Goal: Task Accomplishment & Management: Manage account settings

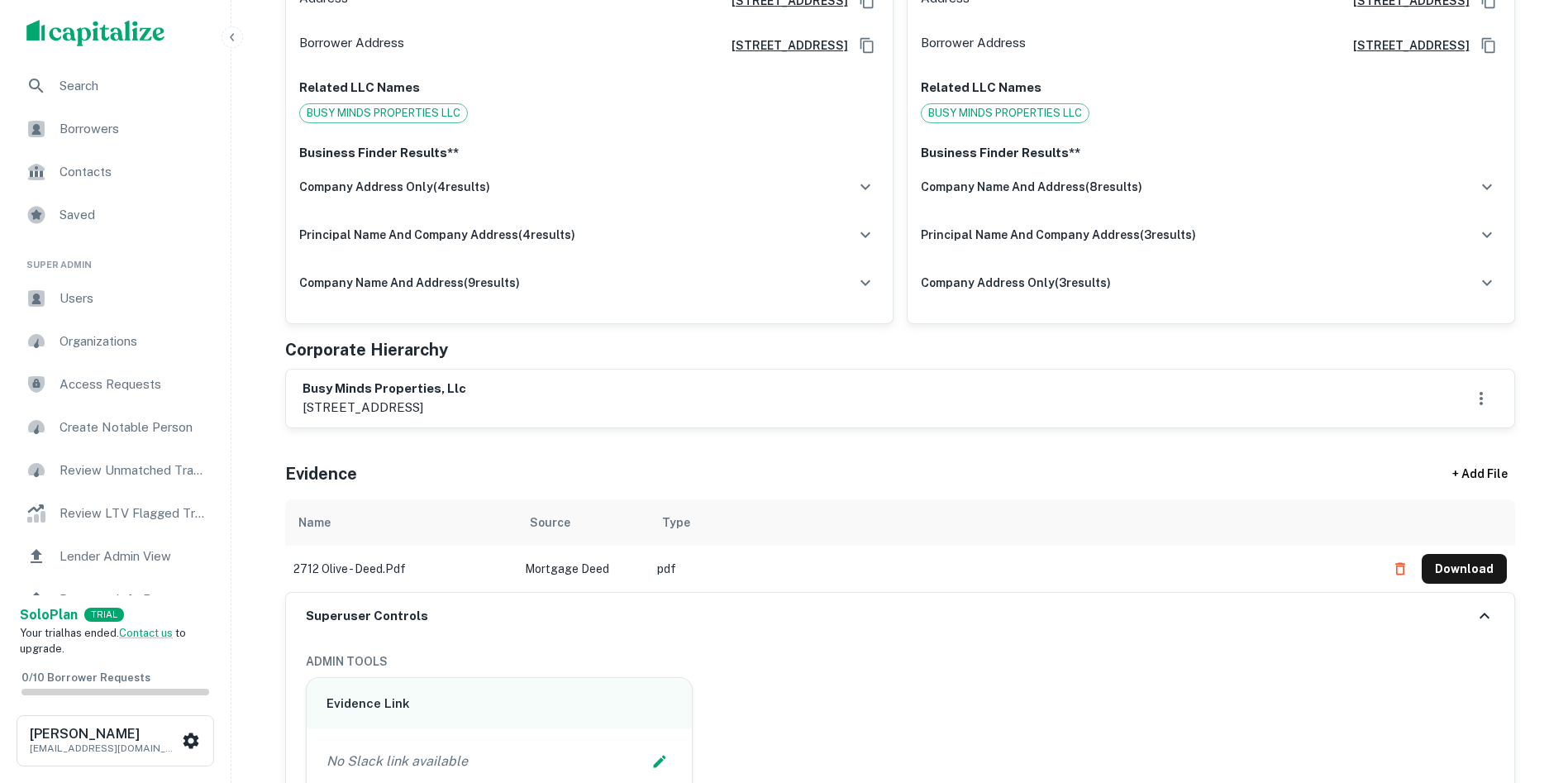
scroll to position [910, 0]
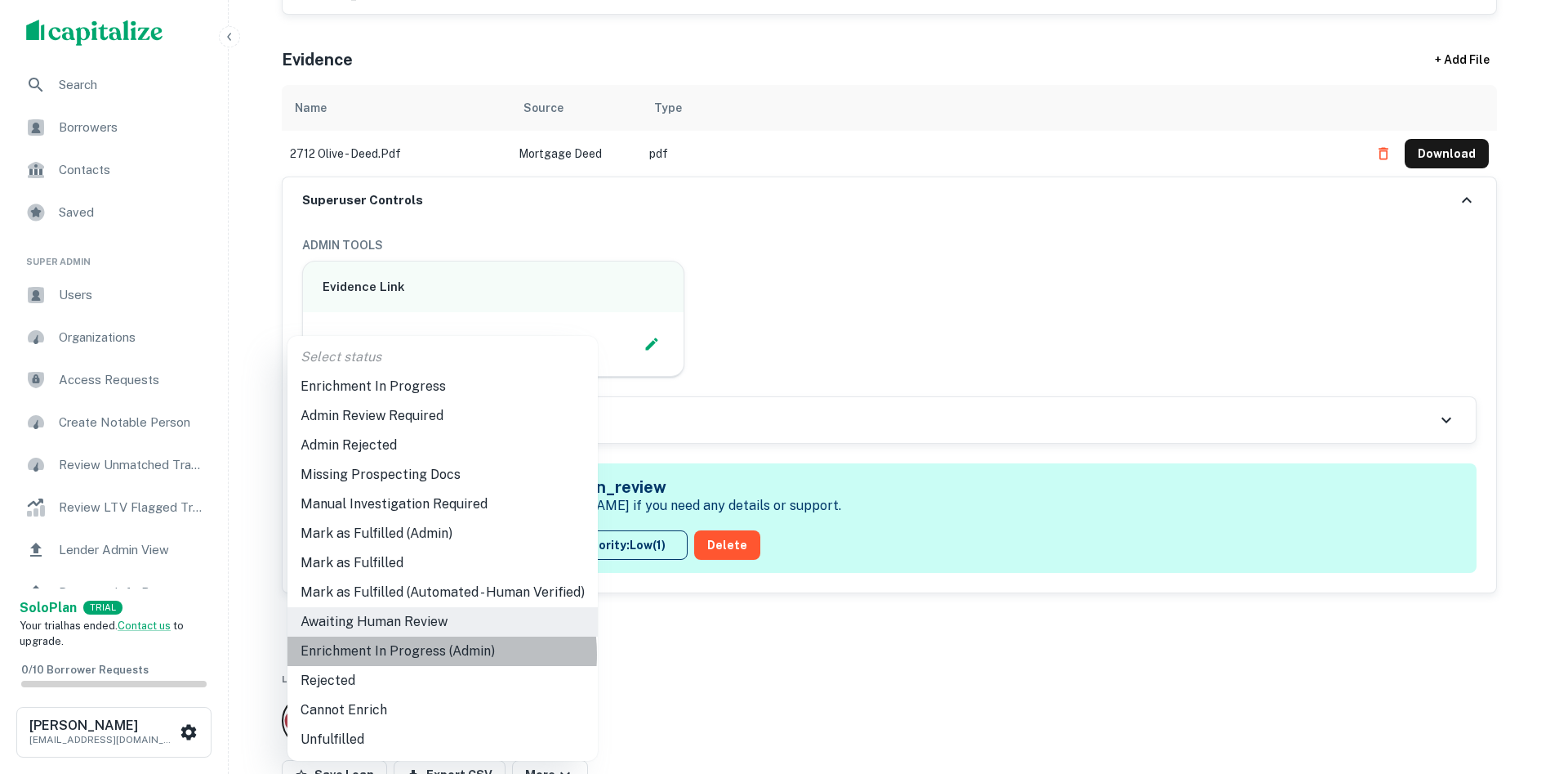
click at [426, 655] on li "Enrichment In Progress (Admin)" at bounding box center [443, 651] width 310 height 29
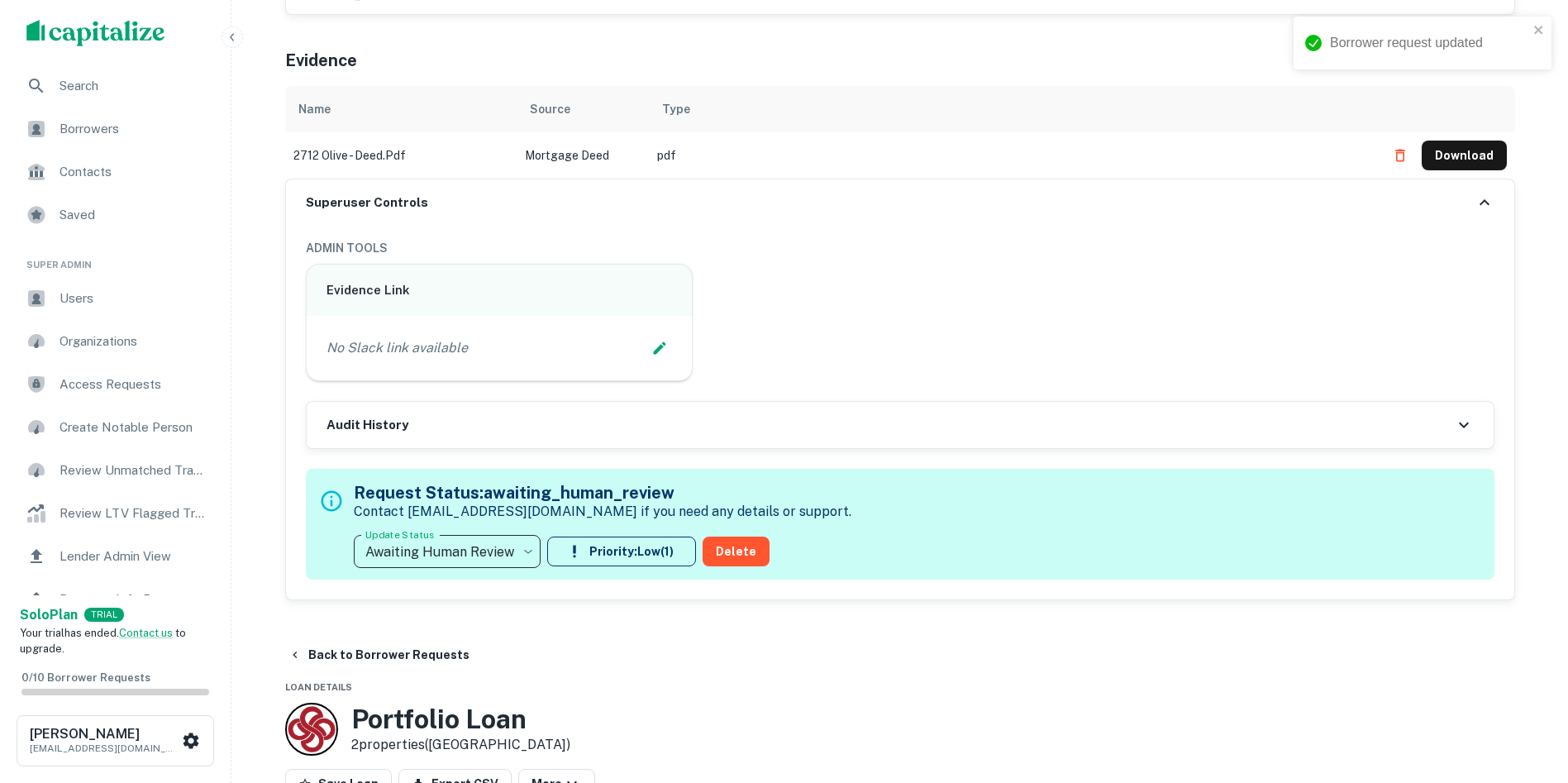
type input "**********"
drag, startPoint x: 1536, startPoint y: 289, endPoint x: 1353, endPoint y: 385, distance: 206.7
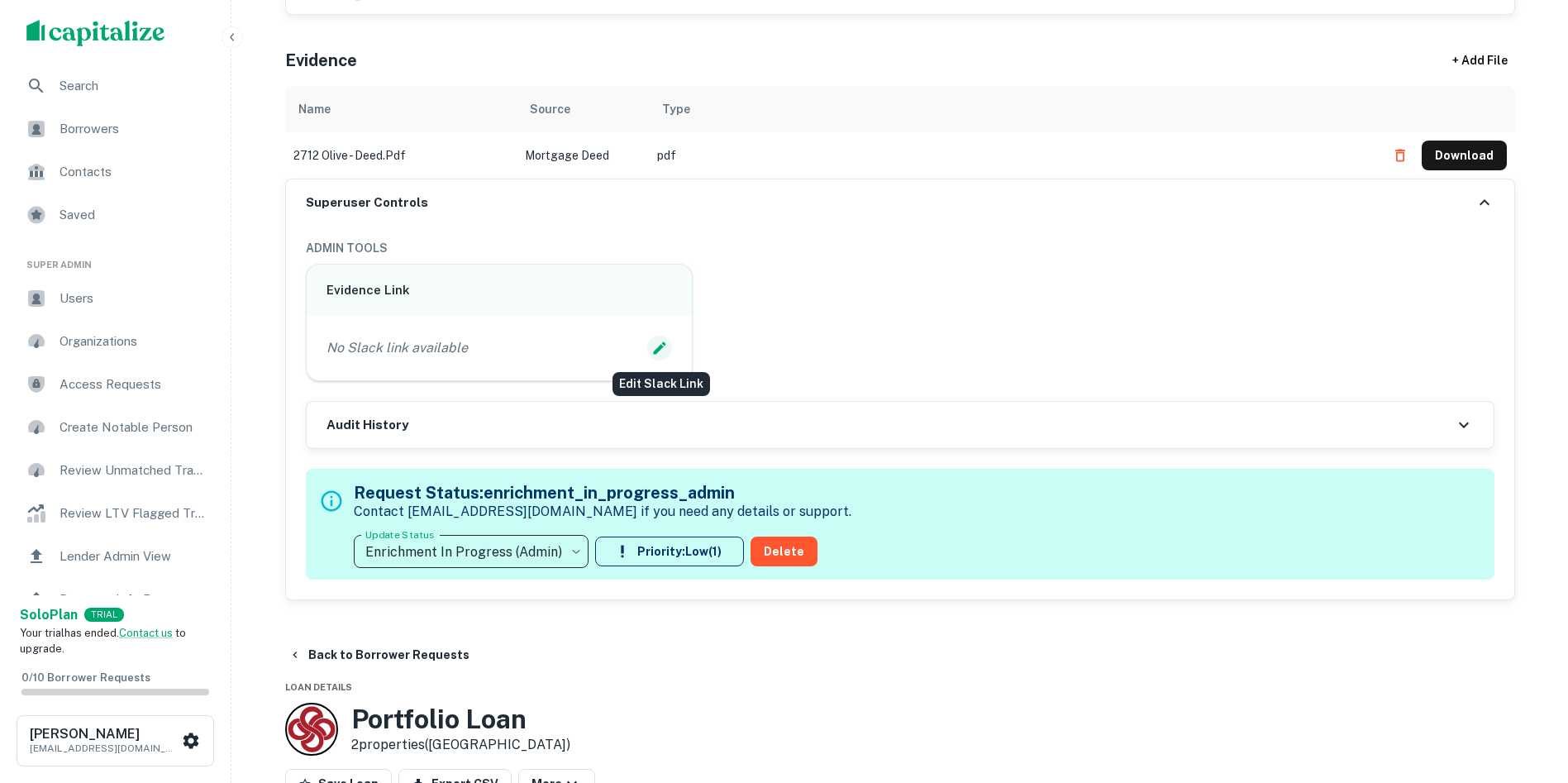
click at [662, 347] on icon "Edit Slack Link" at bounding box center [660, 348] width 12 height 12
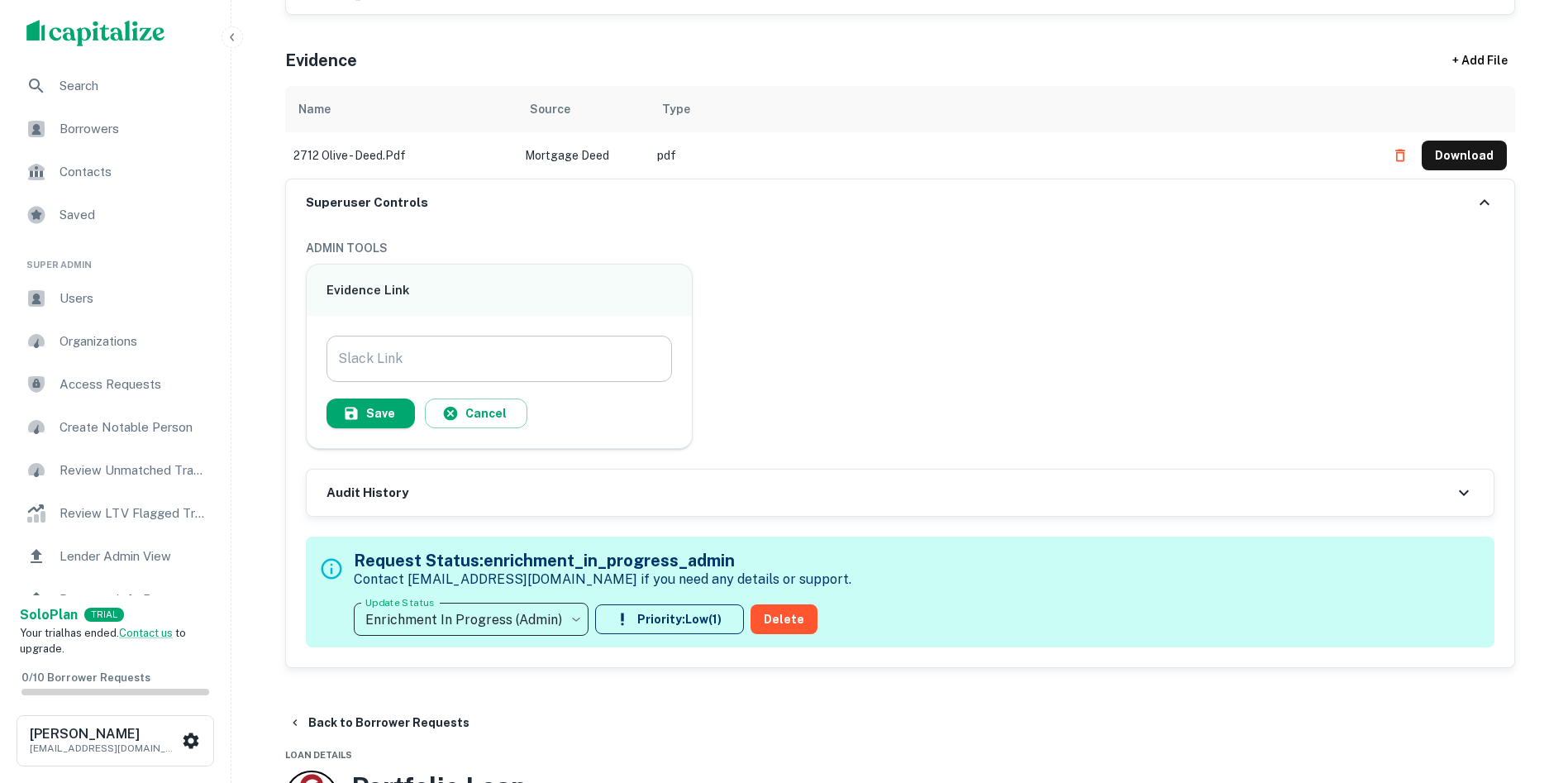
click at [548, 357] on input "Slack Link" at bounding box center [500, 359] width 347 height 46
paste input "**********"
type input "**********"
click at [365, 413] on button "Save" at bounding box center [370, 413] width 88 height 30
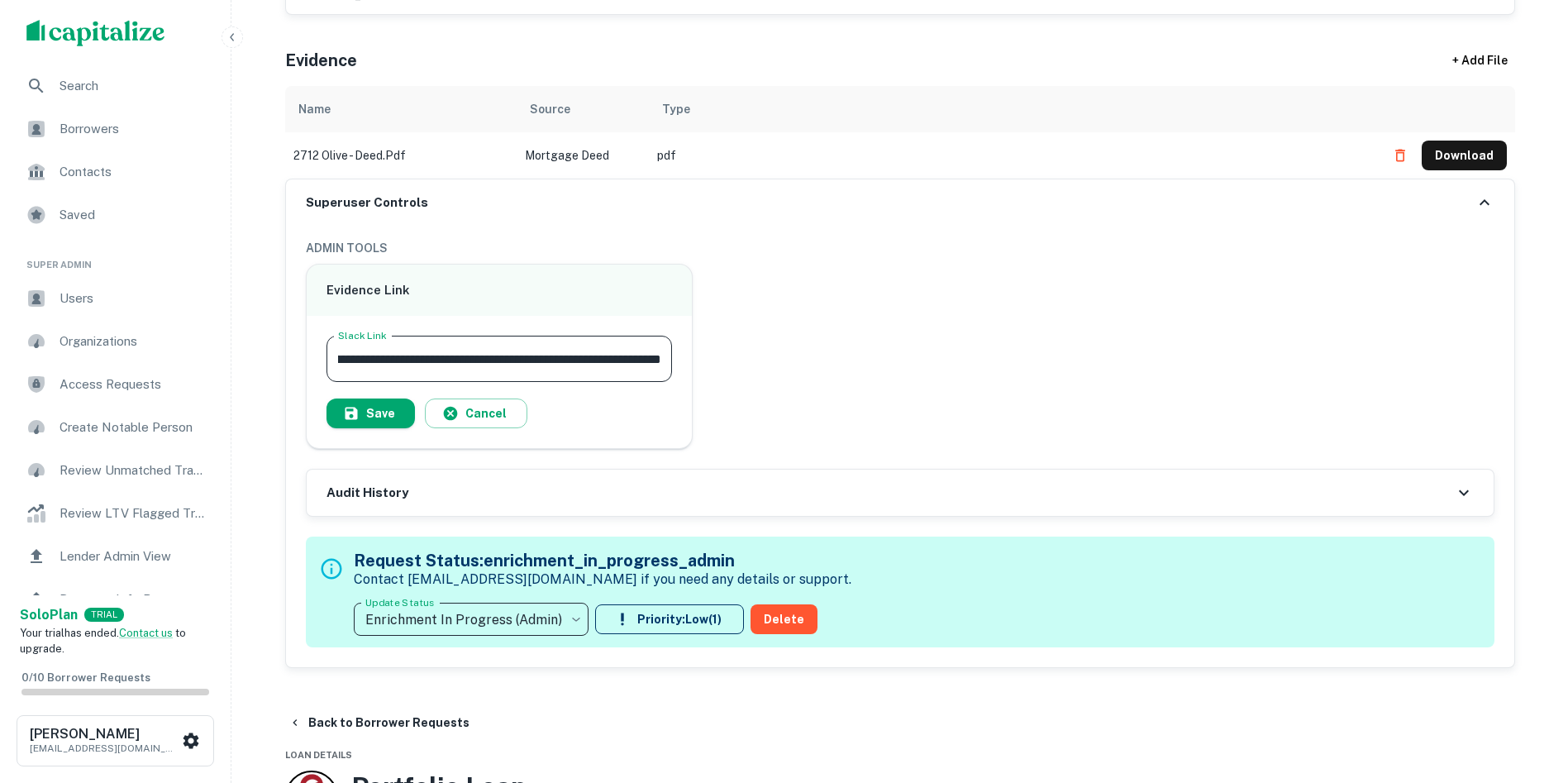
scroll to position [0, 0]
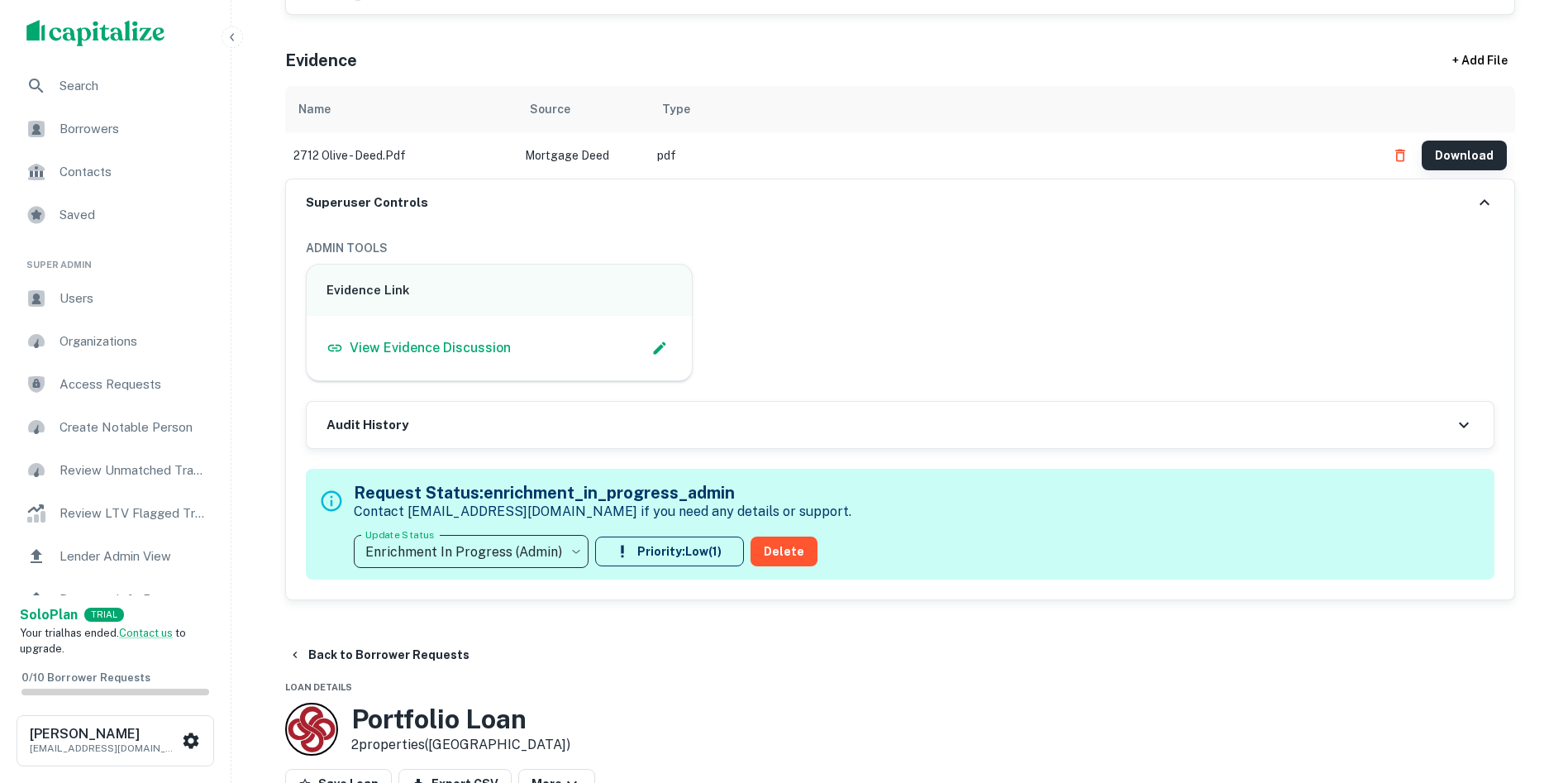
click at [1441, 150] on button "Download" at bounding box center [1464, 155] width 85 height 30
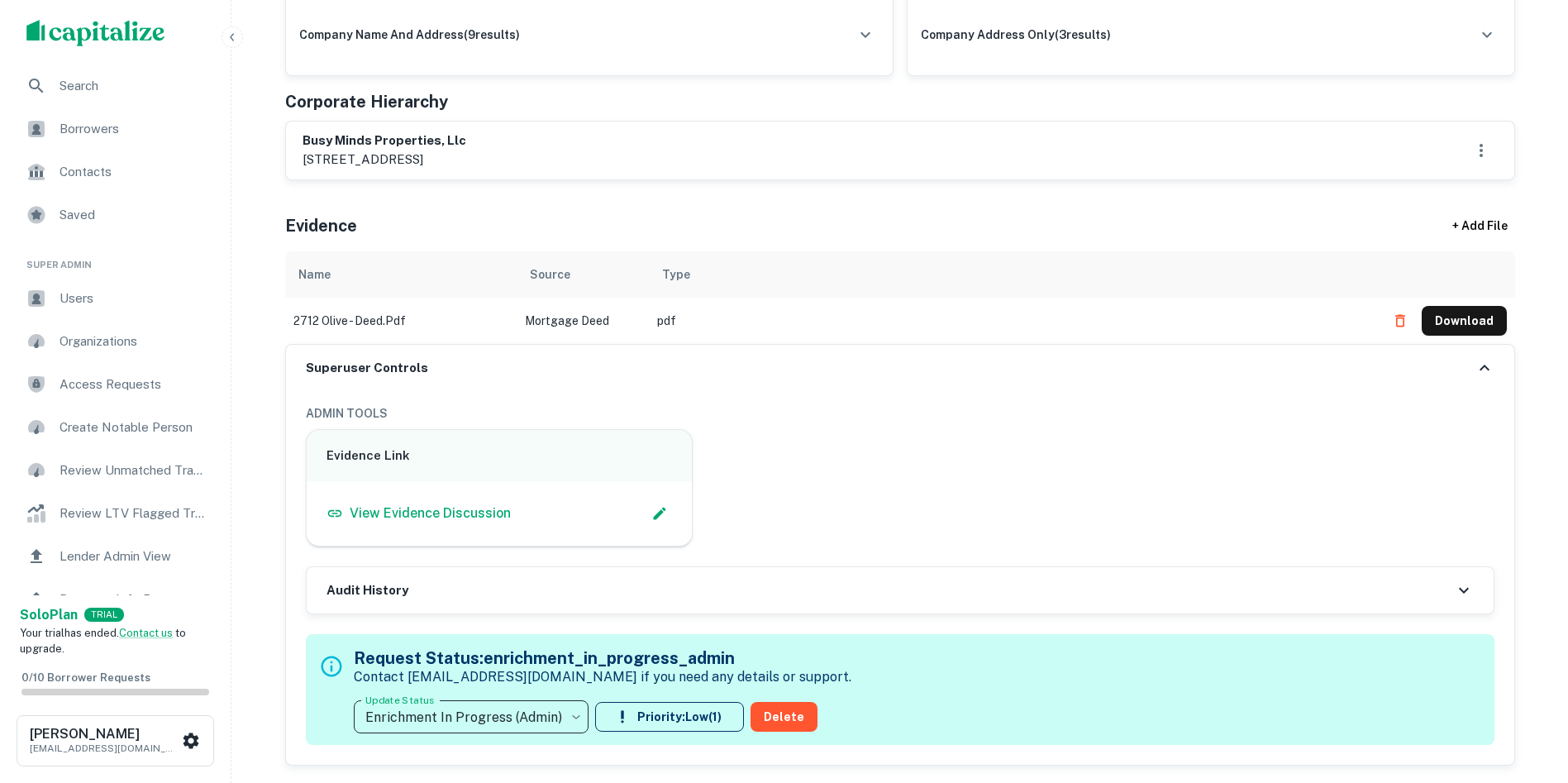
scroll to position [661, 0]
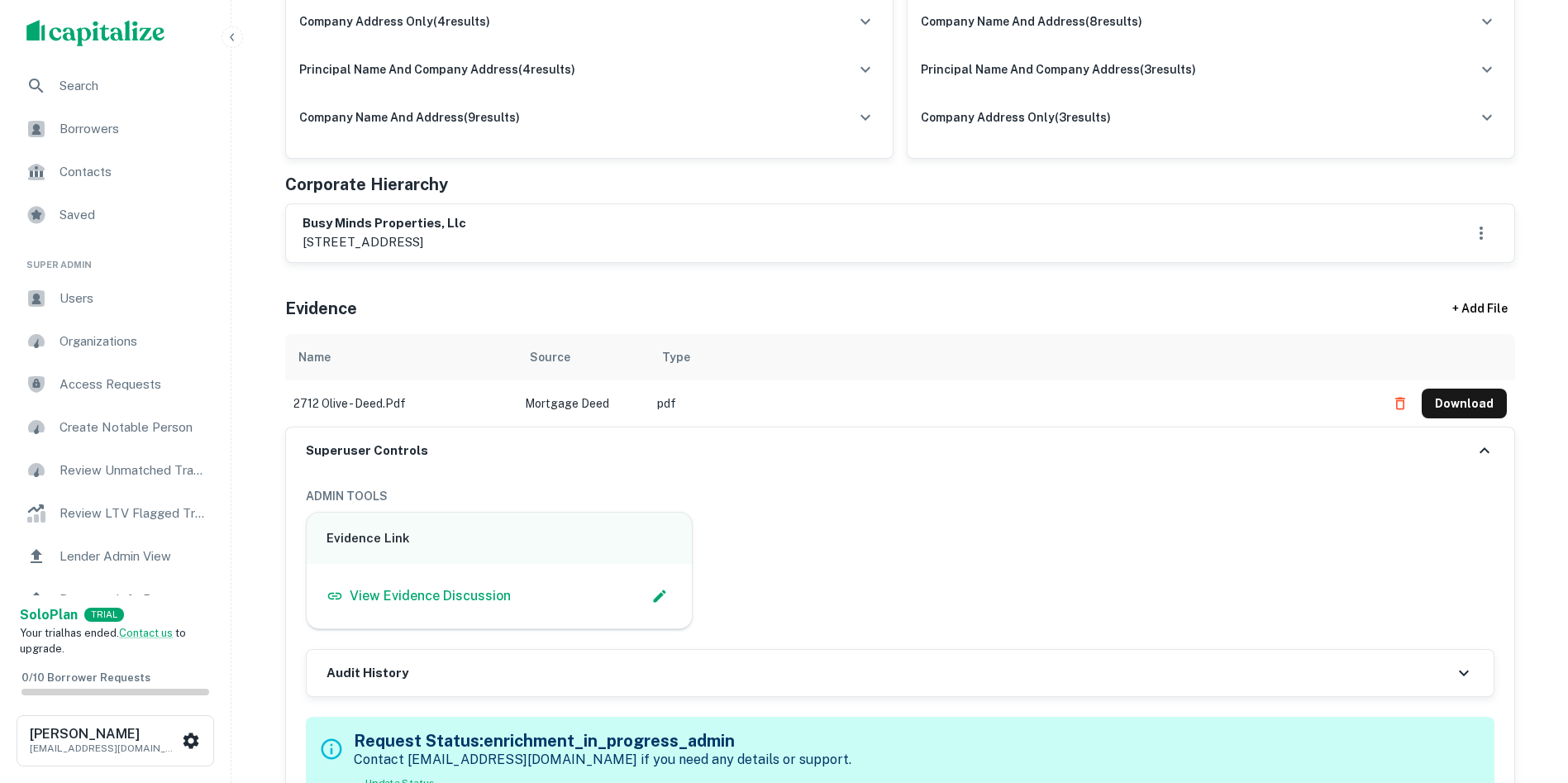
click at [410, 217] on h6 "busy minds properties, llc" at bounding box center [385, 223] width 164 height 19
copy h6 "busy minds properties, llc"
click at [667, 215] on div "busy minds properties, llc [STREET_ADDRESS]" at bounding box center [900, 233] width 1195 height 38
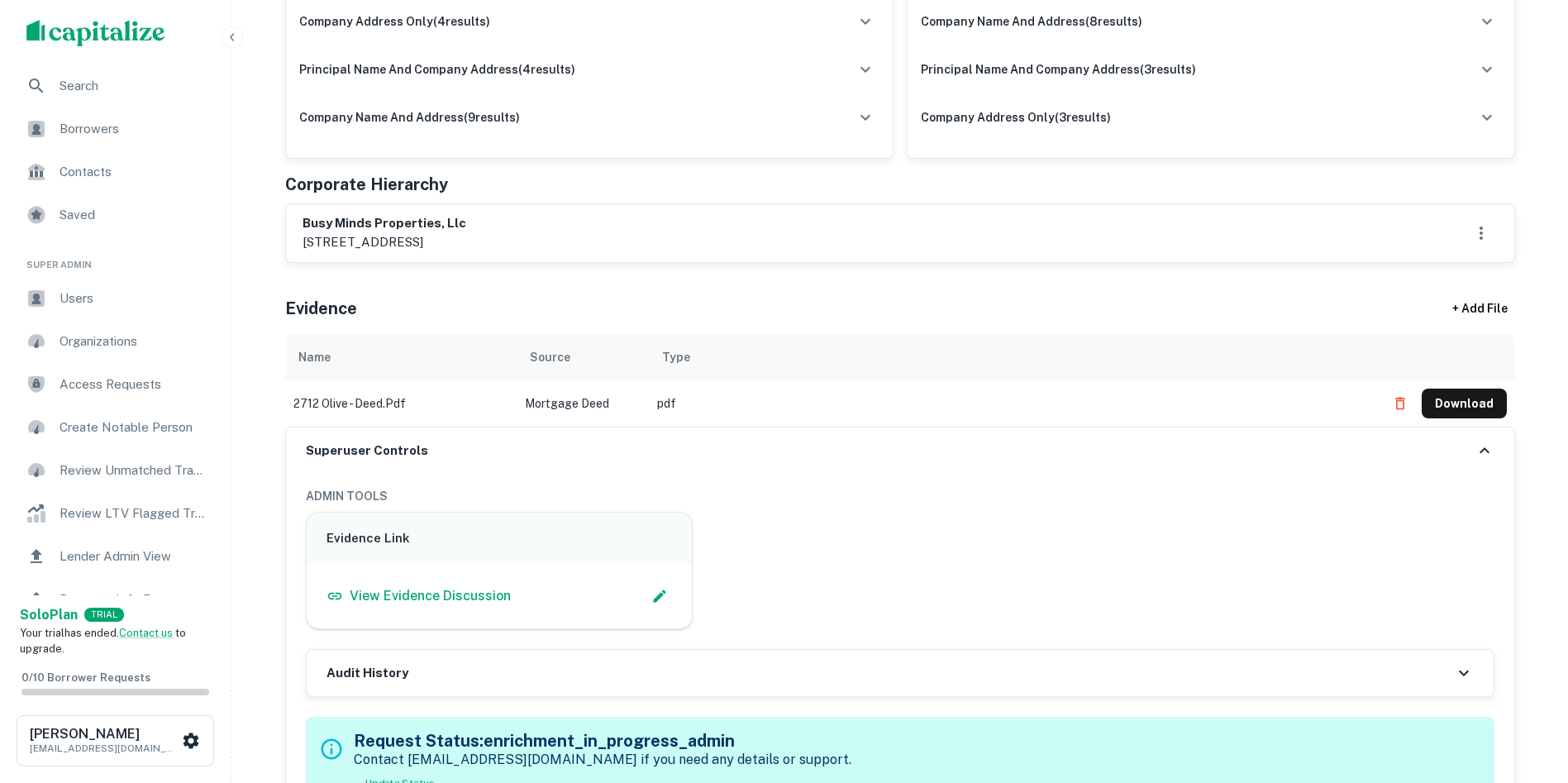
click at [547, 192] on div "Corporate Hierarchy" at bounding box center [900, 184] width 1230 height 25
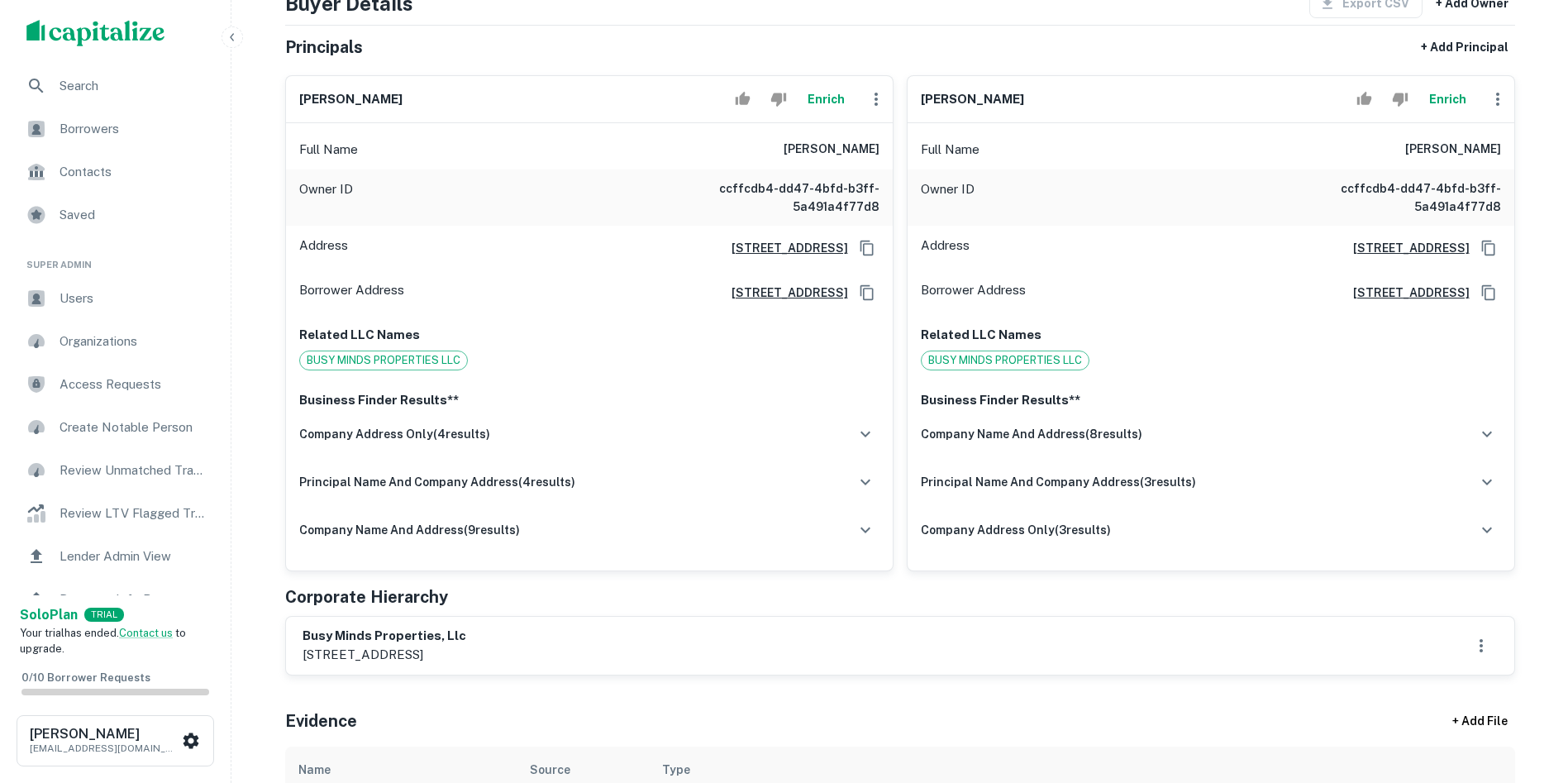
scroll to position [248, 0]
click at [345, 99] on h6 "[PERSON_NAME]" at bounding box center [351, 100] width 103 height 19
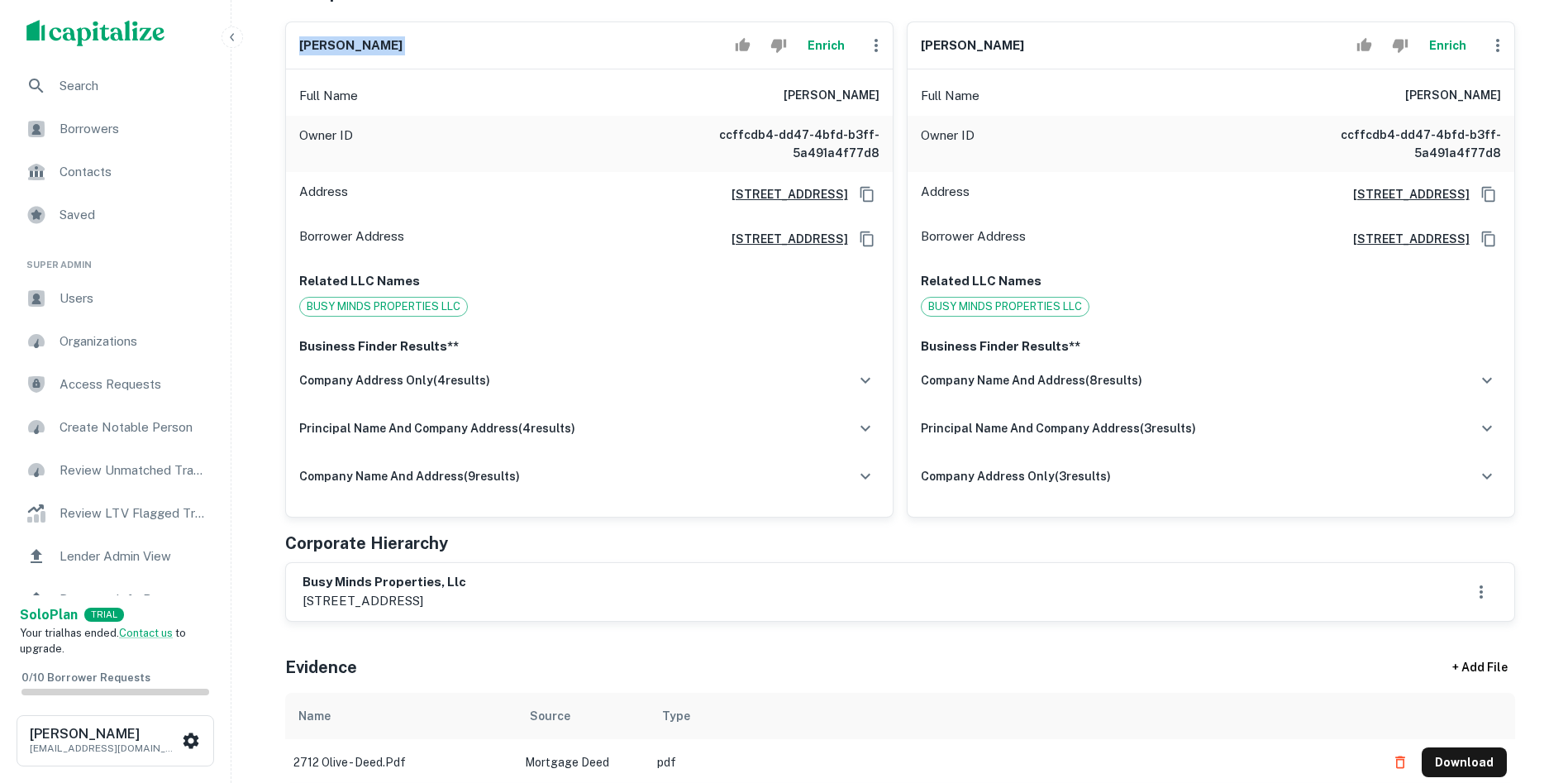
scroll to position [413, 0]
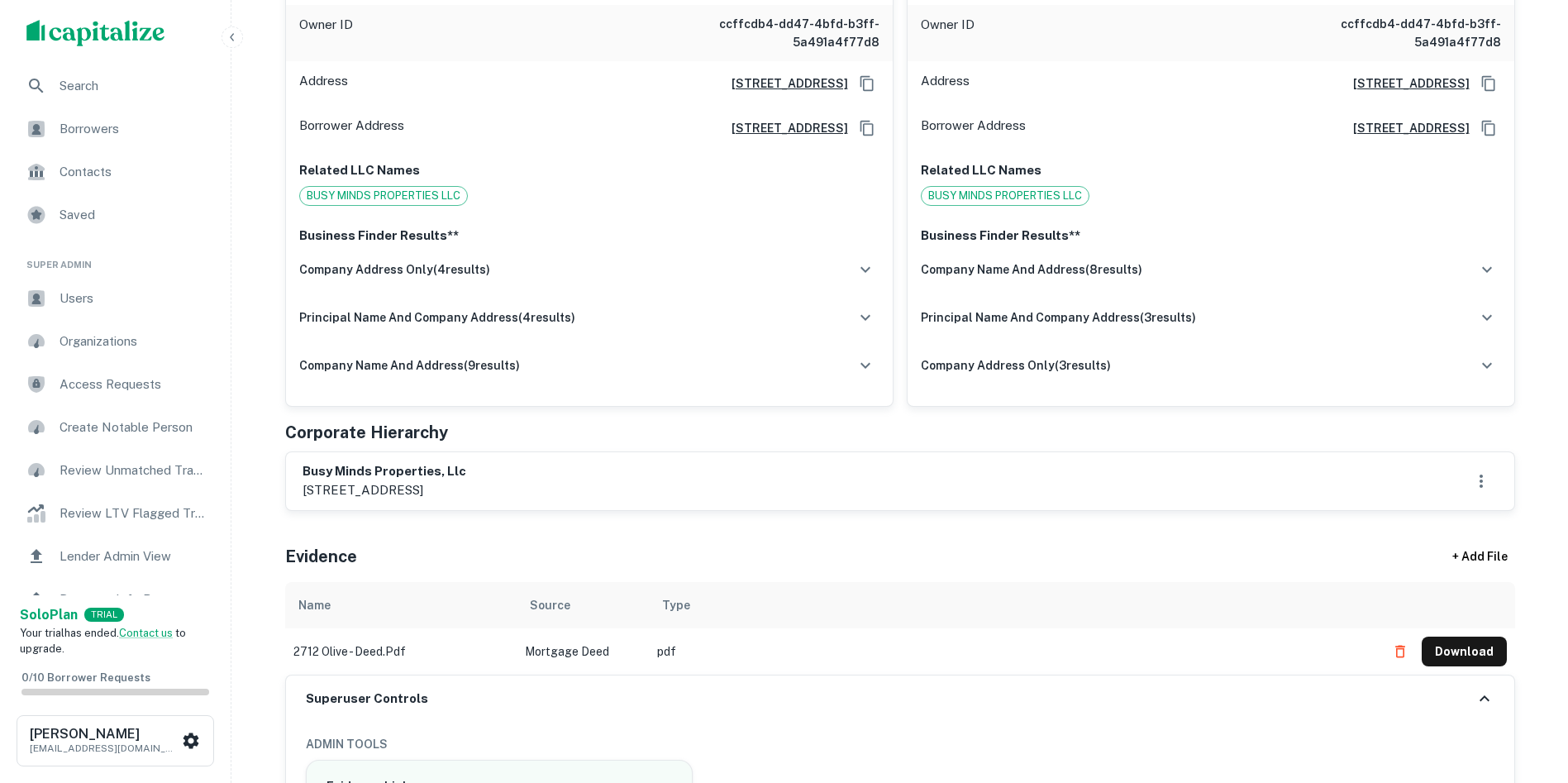
click at [367, 494] on p "[STREET_ADDRESS]" at bounding box center [385, 490] width 164 height 20
copy div "[STREET_ADDRESS]"
click at [658, 434] on div "Corporate Hierarchy" at bounding box center [900, 432] width 1230 height 25
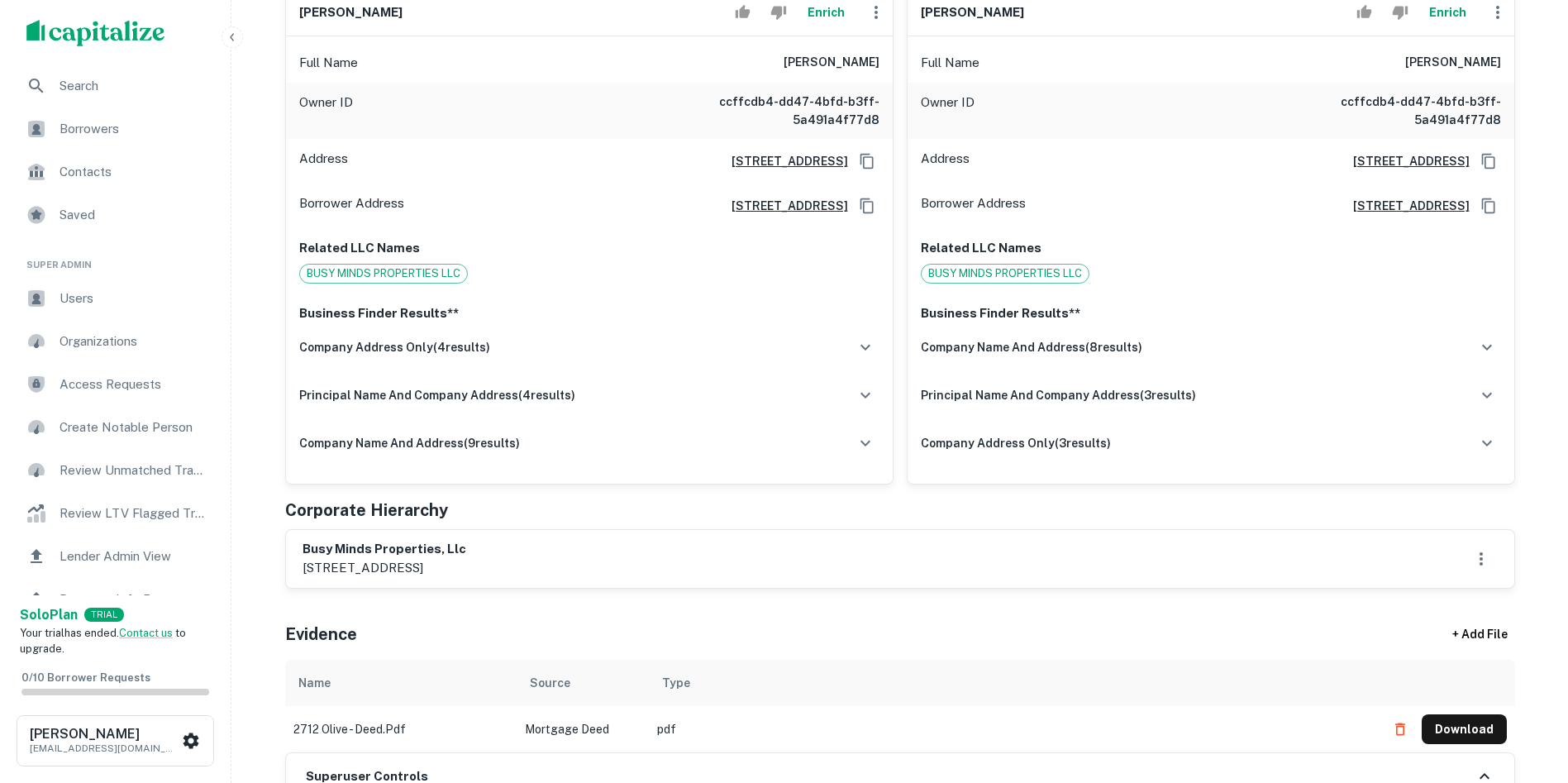
scroll to position [165, 0]
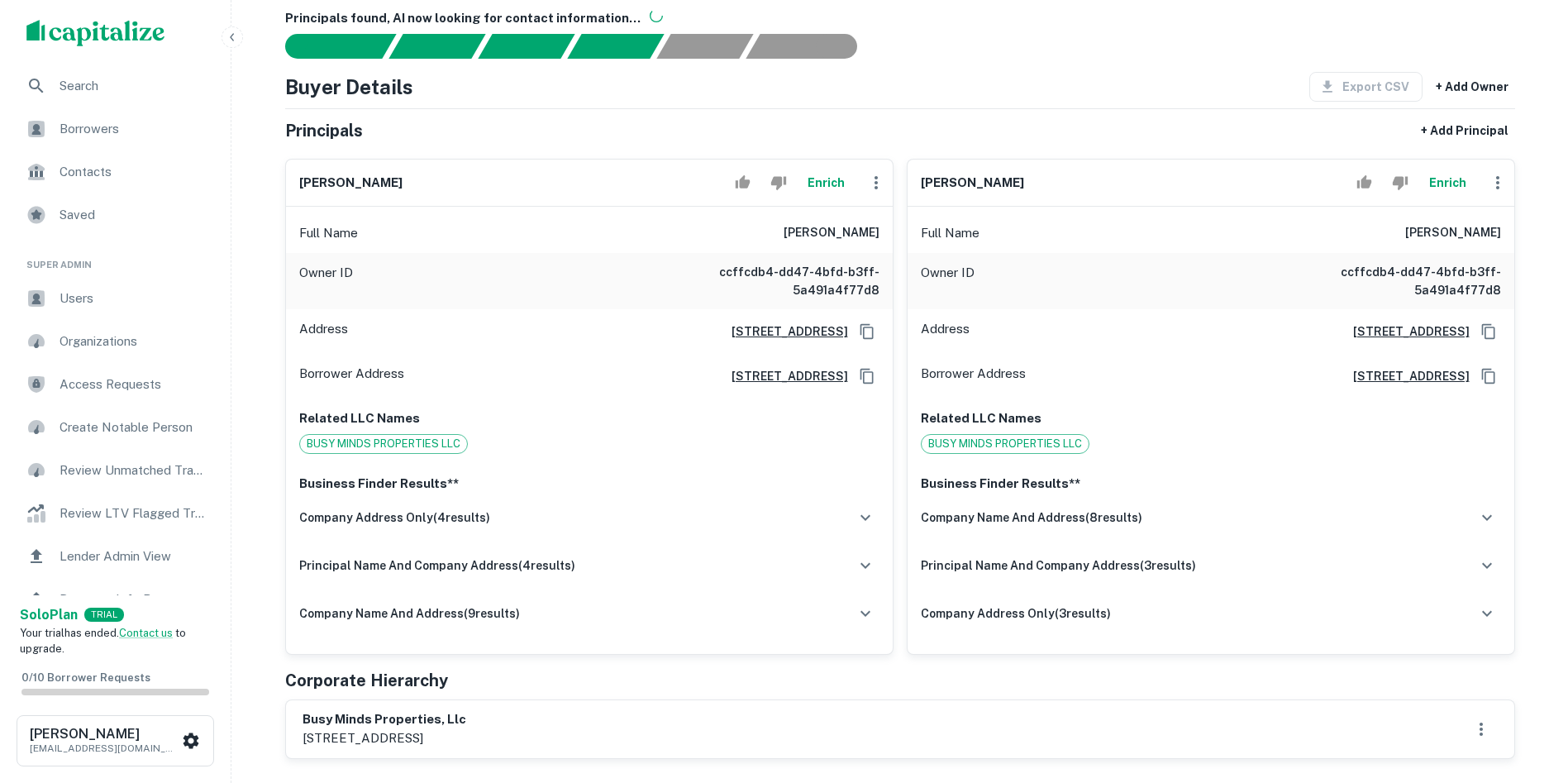
click at [359, 176] on h6 "[PERSON_NAME]" at bounding box center [351, 183] width 103 height 19
click at [359, 179] on h6 "[PERSON_NAME]" at bounding box center [351, 183] width 103 height 19
copy div "[PERSON_NAME]"
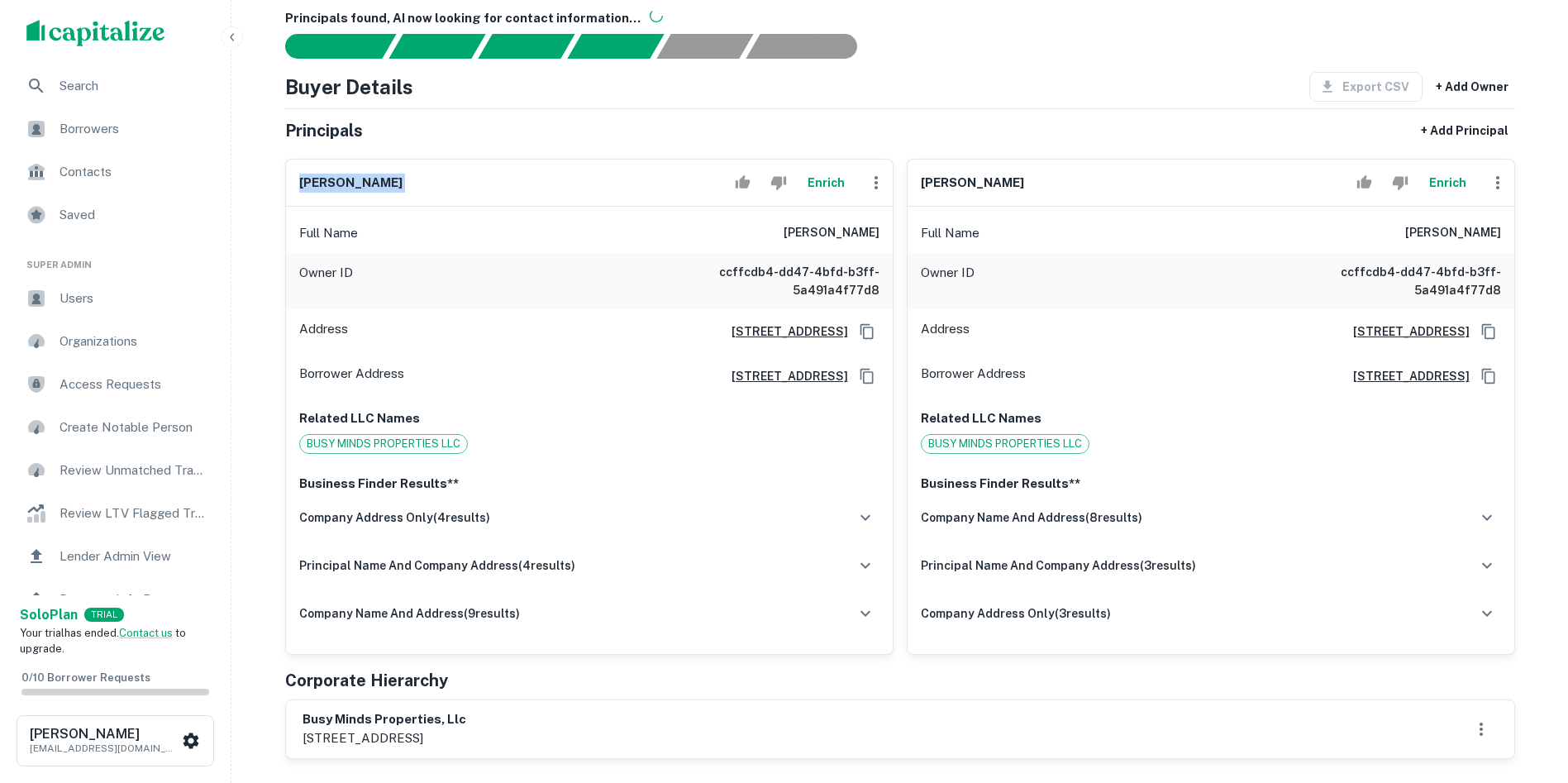
copy div "[PERSON_NAME]"
click at [955, 192] on div "[PERSON_NAME]" at bounding box center [1212, 183] width 607 height 47
click at [955, 189] on h6 "[PERSON_NAME]" at bounding box center [973, 183] width 103 height 19
click at [954, 188] on h6 "[PERSON_NAME]" at bounding box center [973, 183] width 103 height 19
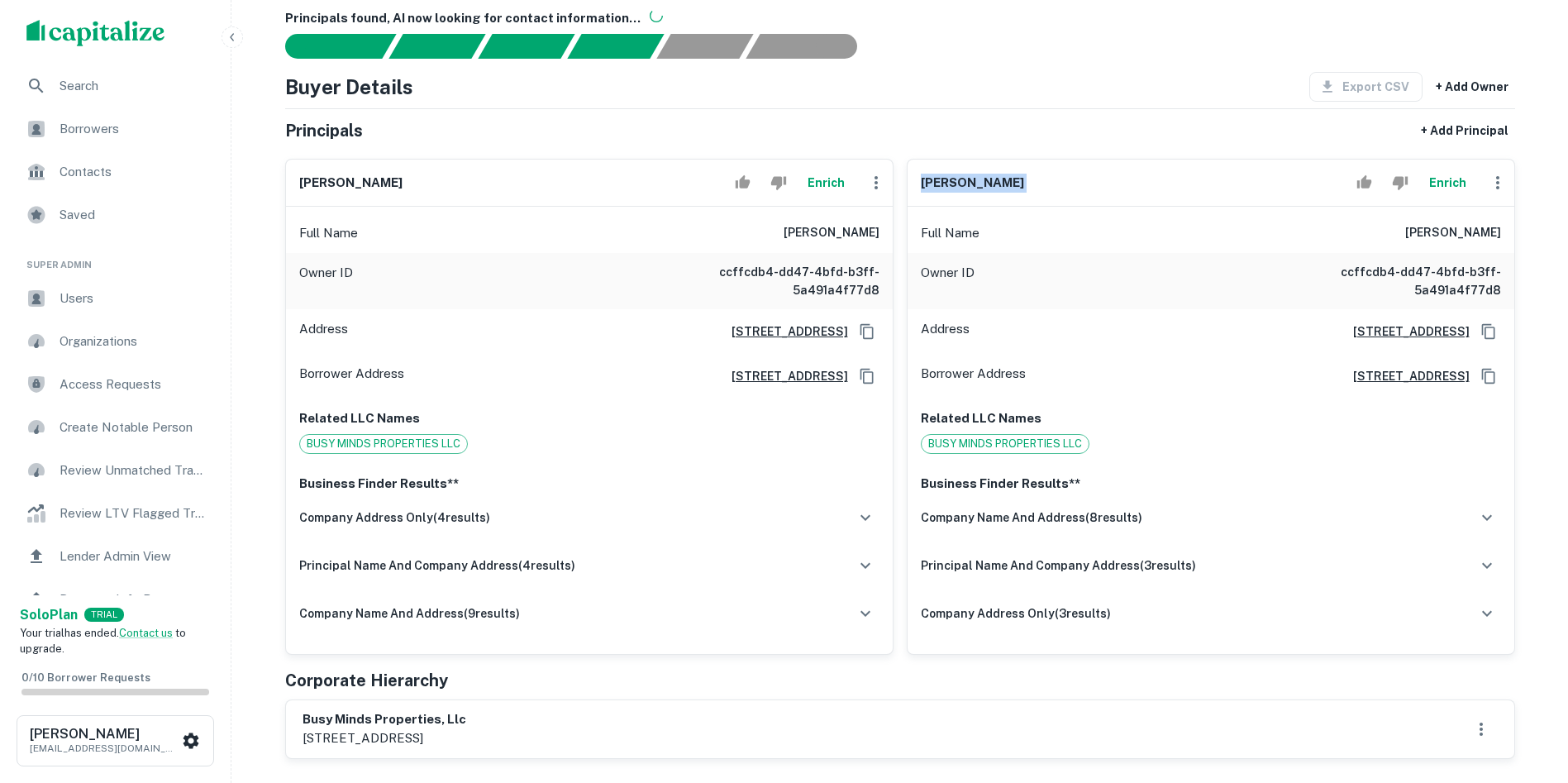
copy div "[PERSON_NAME]"
click at [1204, 88] on div "Buyer Details Export CSV + Add Owner" at bounding box center [900, 87] width 1230 height 30
click at [1504, 182] on icon "button" at bounding box center [1498, 183] width 20 height 20
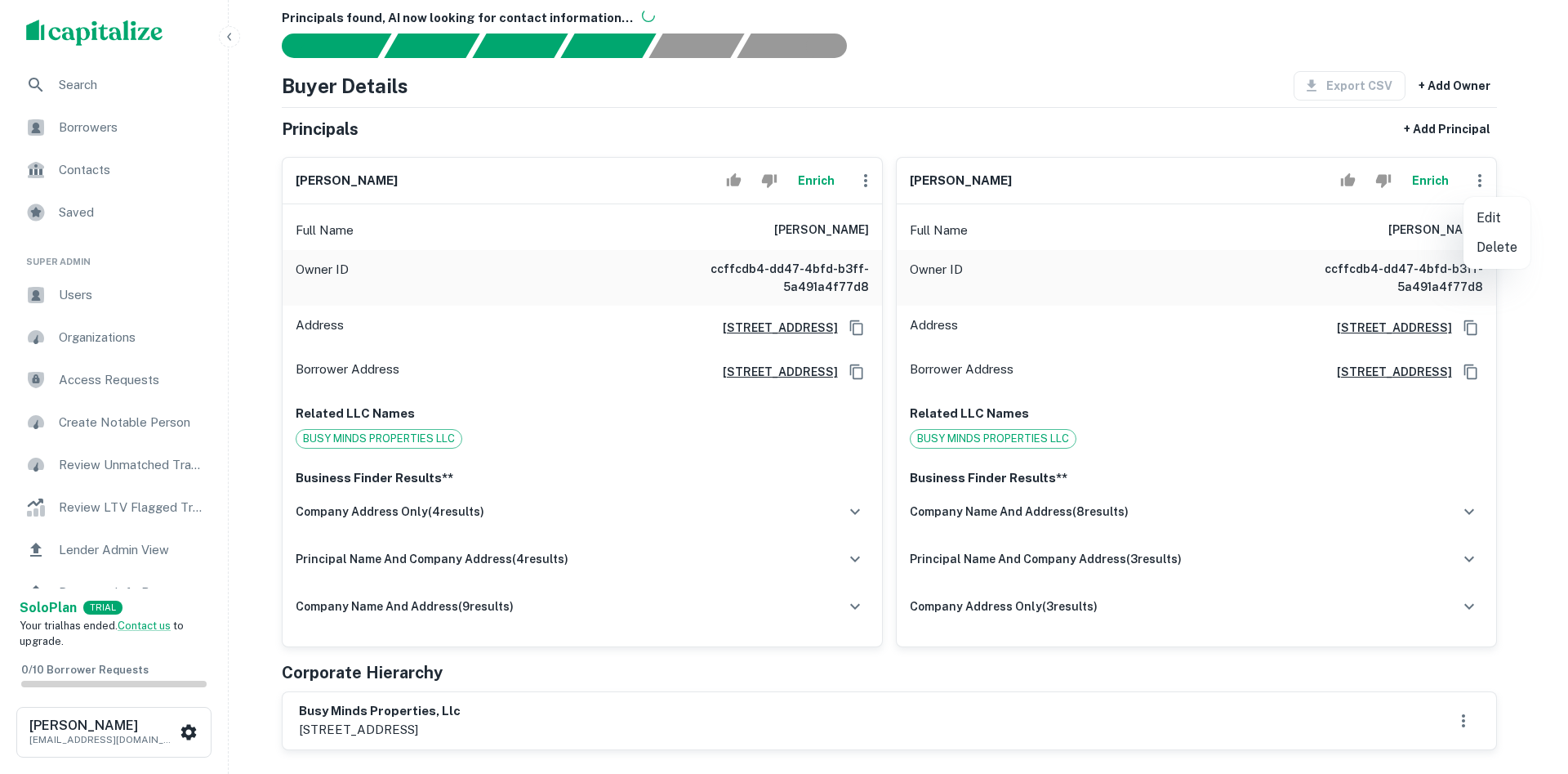
click at [1492, 217] on li "Edit" at bounding box center [1497, 218] width 67 height 29
select select "**"
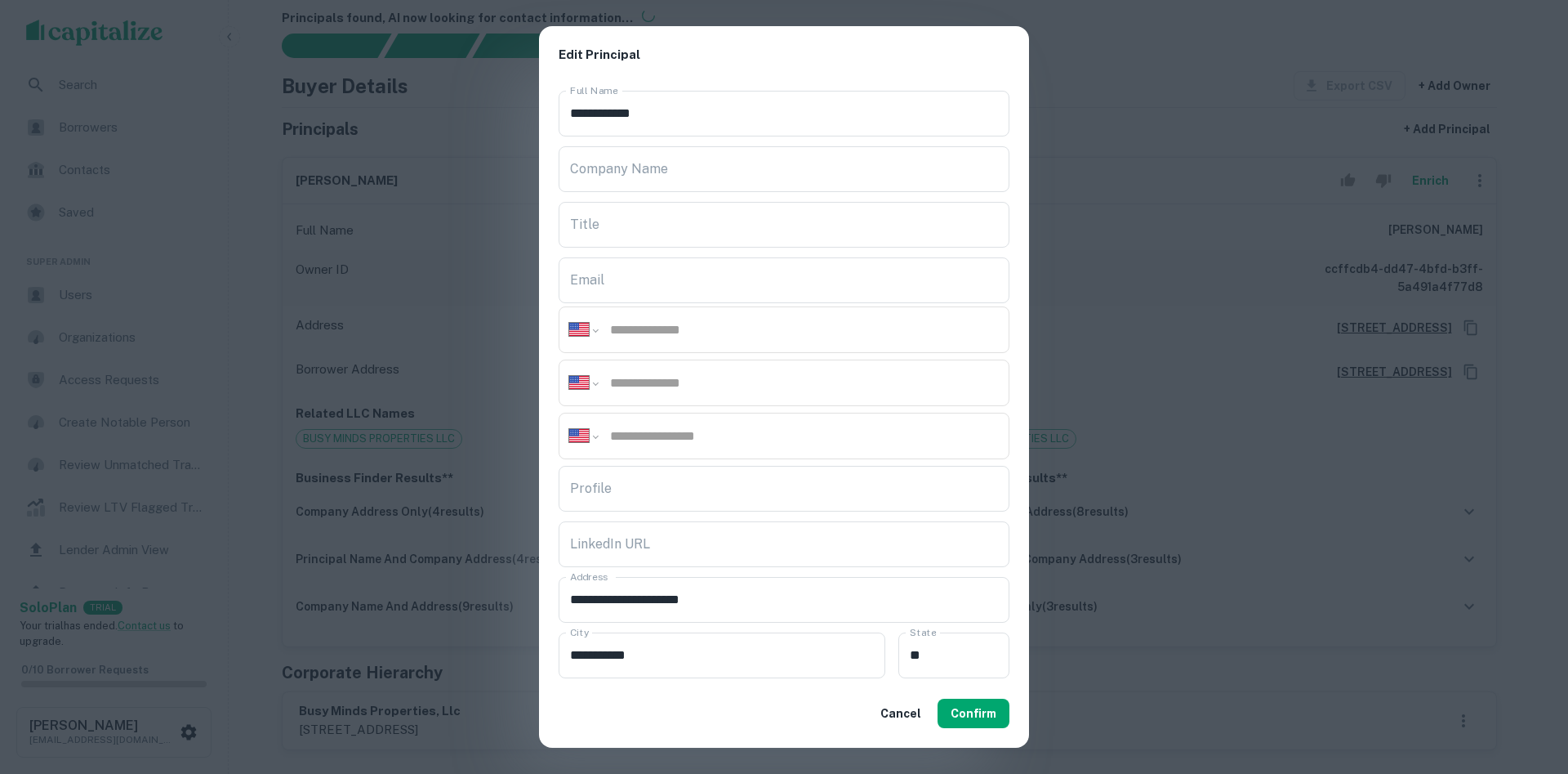
click at [683, 379] on input "tel" at bounding box center [804, 383] width 391 height 19
paste input "**********"
type input "**********"
click at [725, 328] on input "tel" at bounding box center [804, 329] width 391 height 19
paste input "**********"
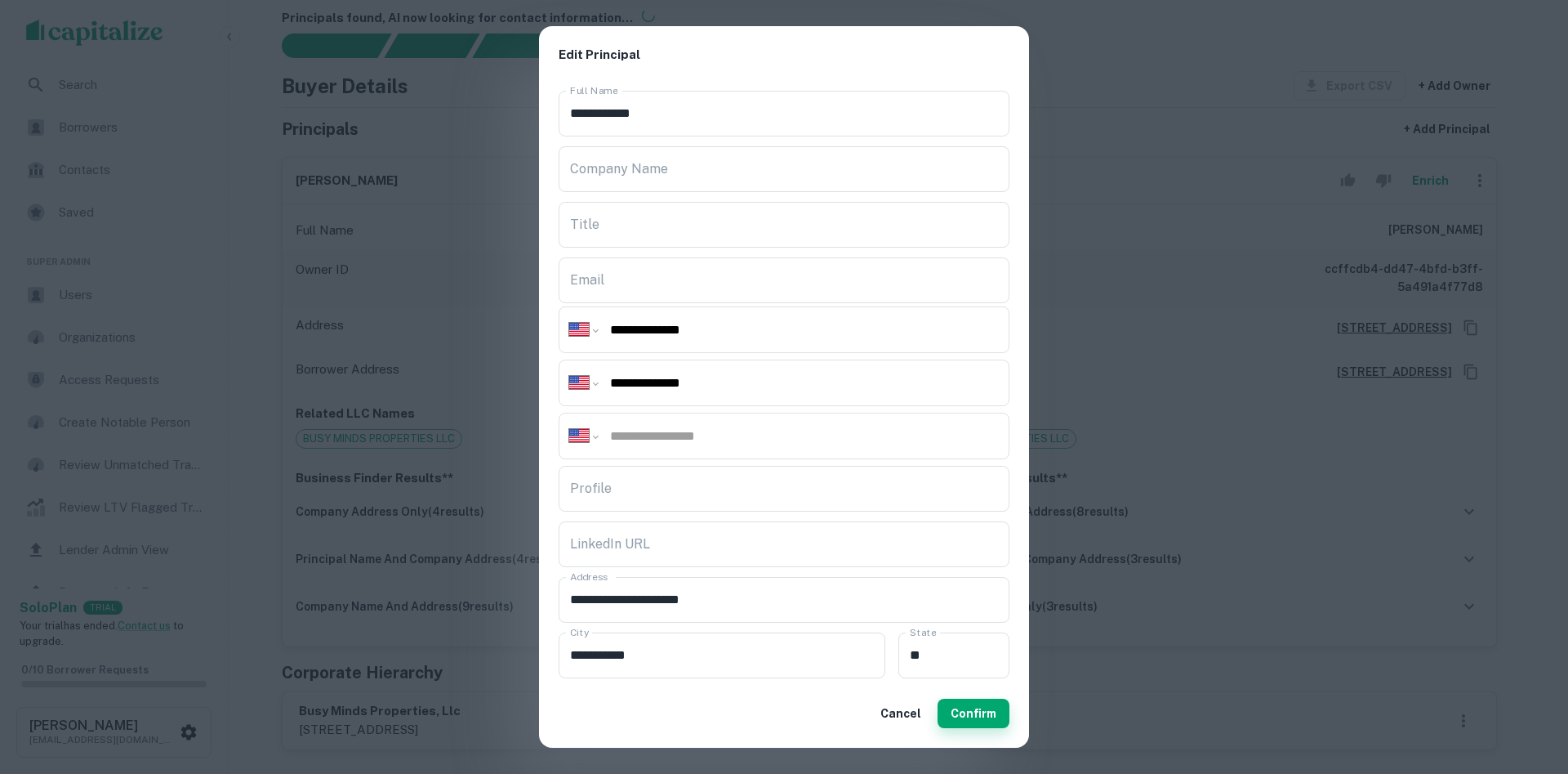
type input "**********"
click at [959, 714] on button "Confirm" at bounding box center [974, 714] width 72 height 29
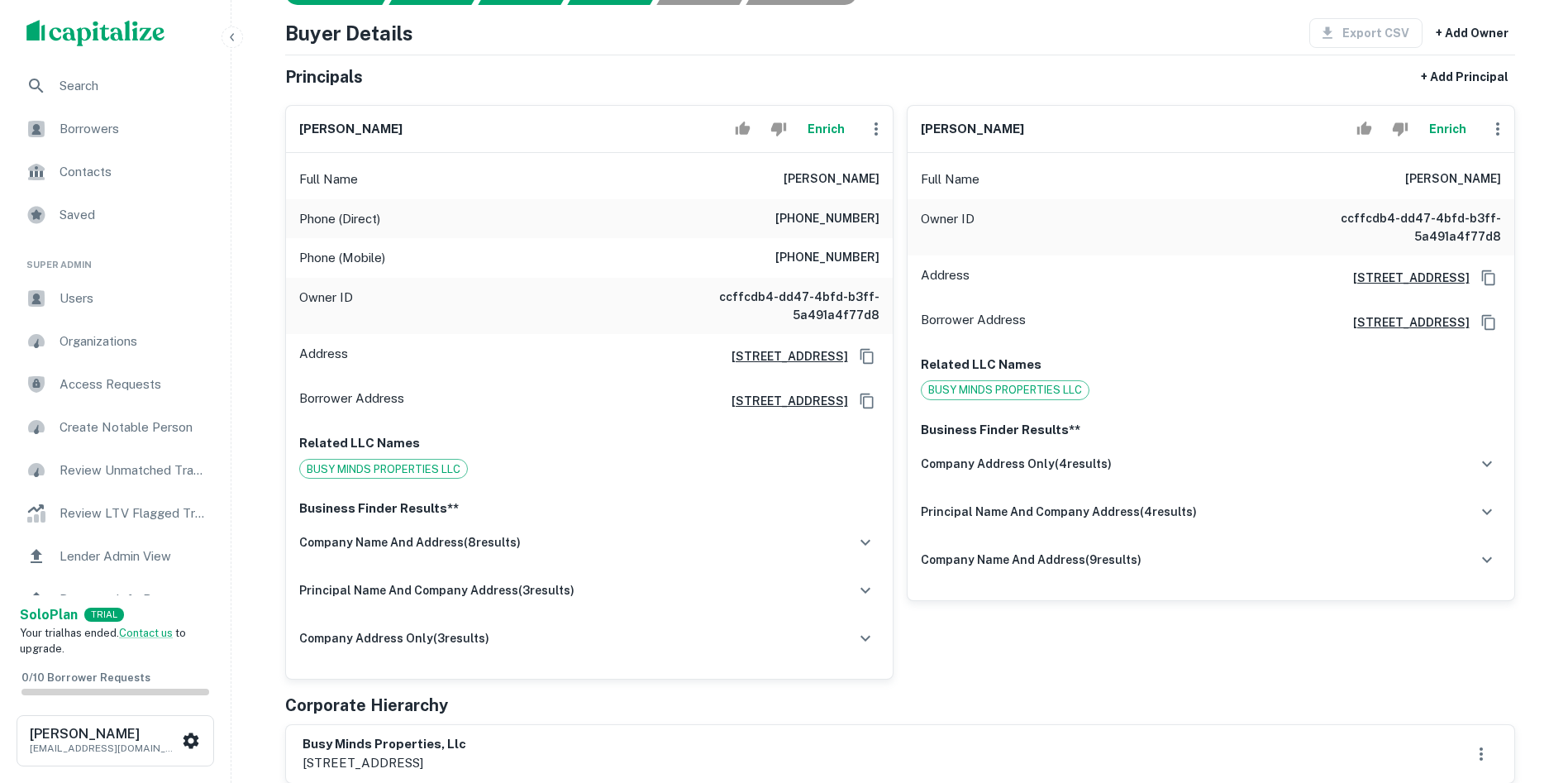
scroll to position [248, 0]
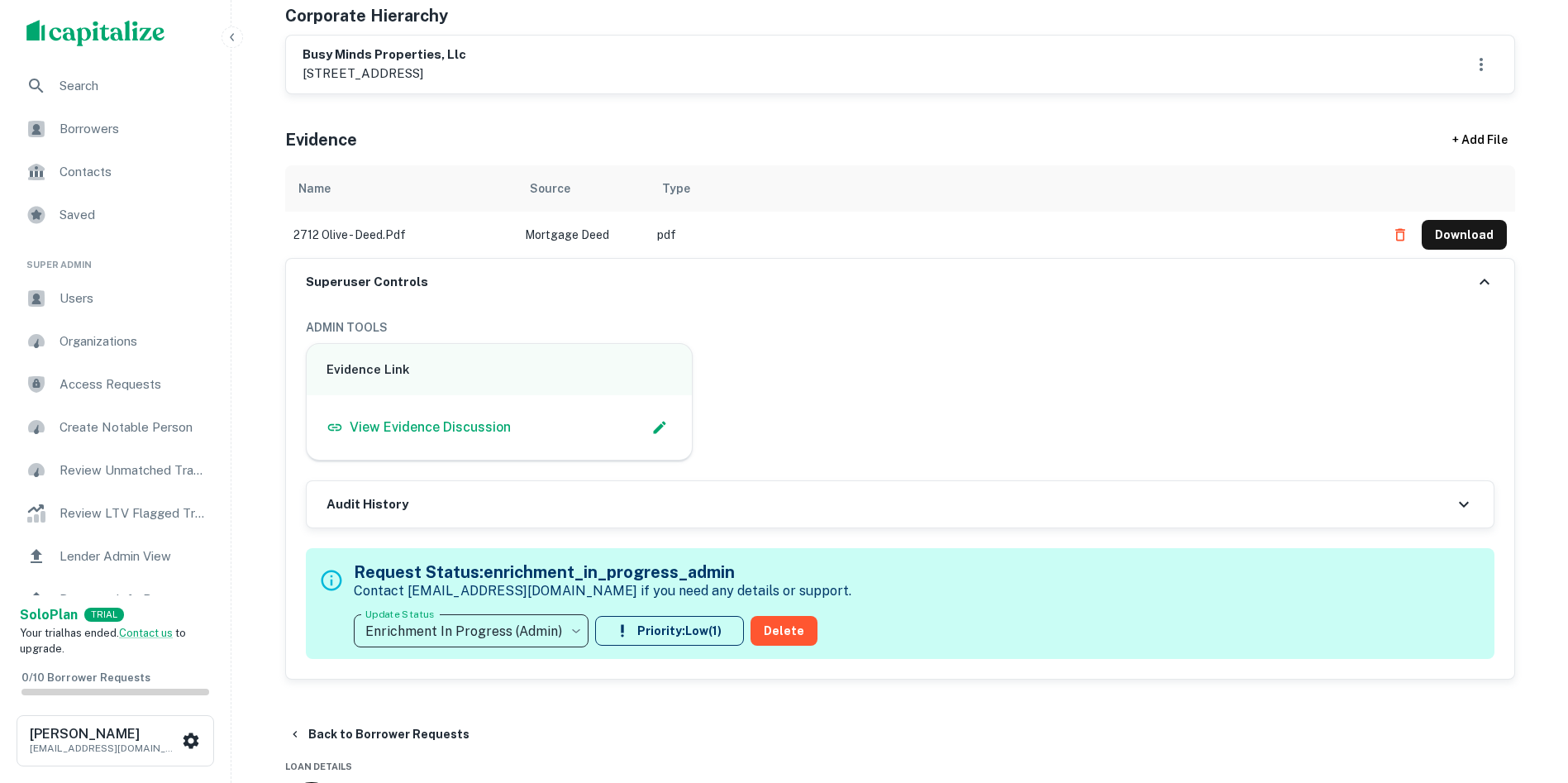
scroll to position [910, 0]
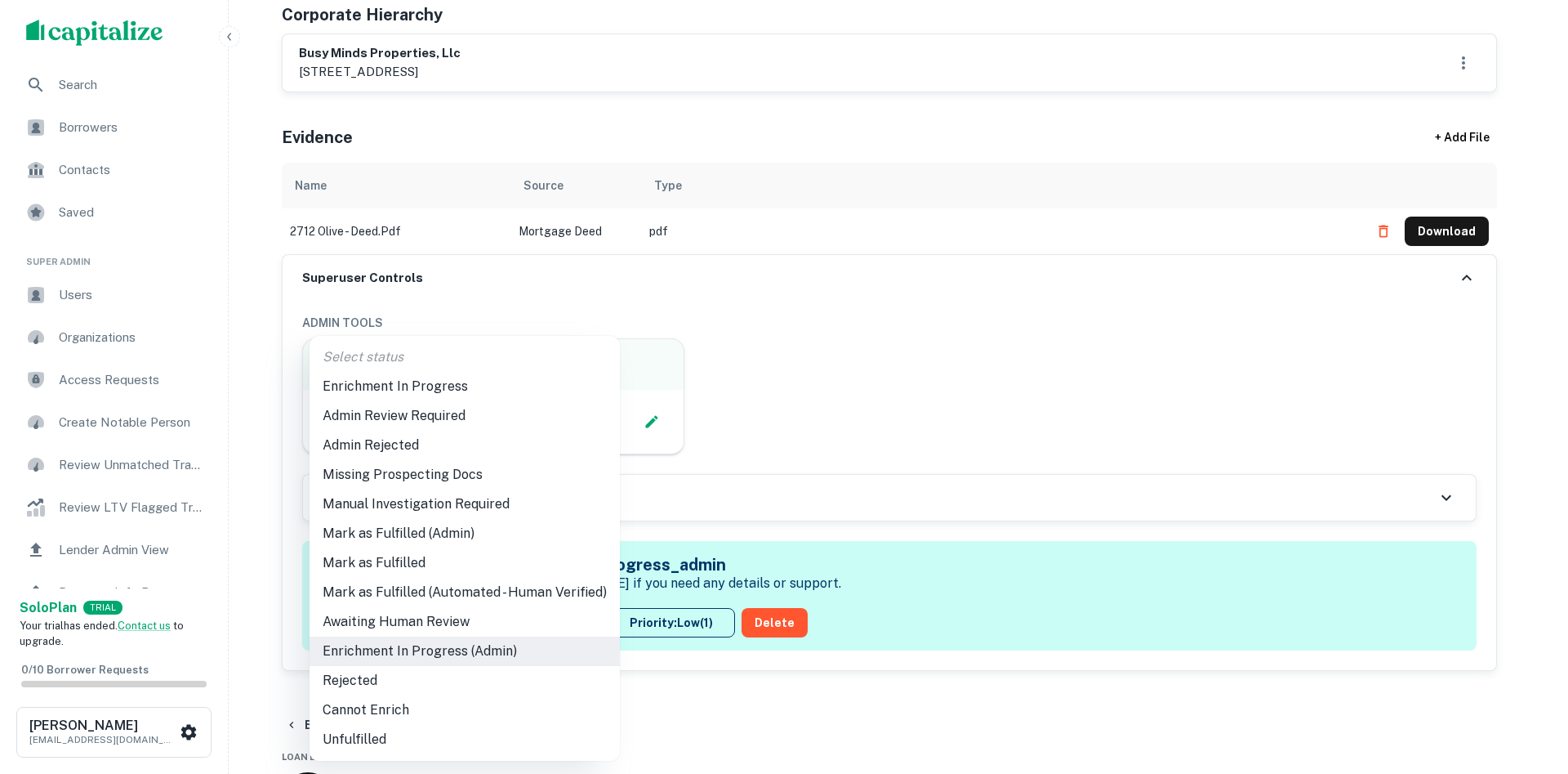
click at [413, 417] on li "Admin Review Required" at bounding box center [465, 416] width 310 height 29
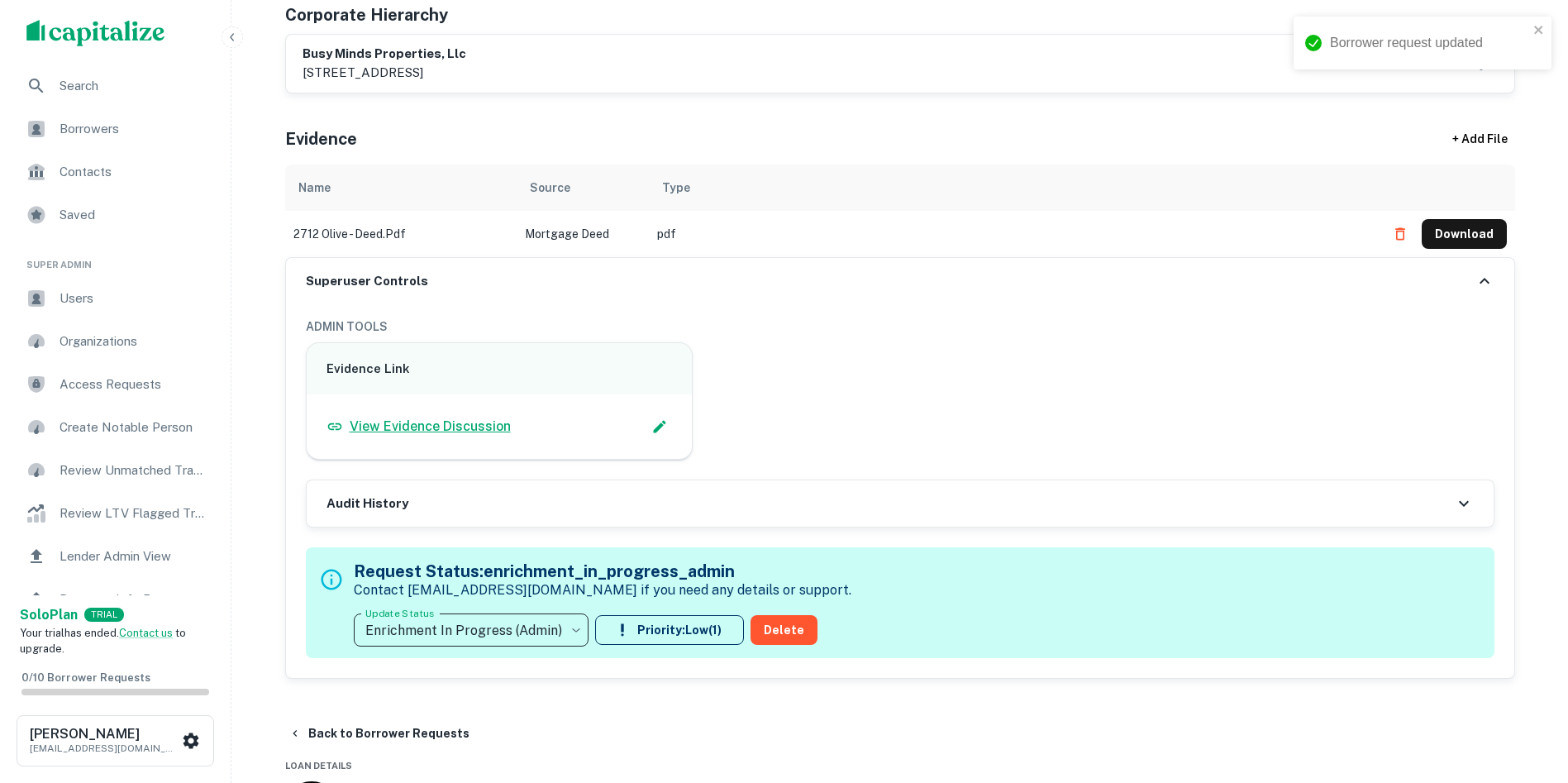
type input "**********"
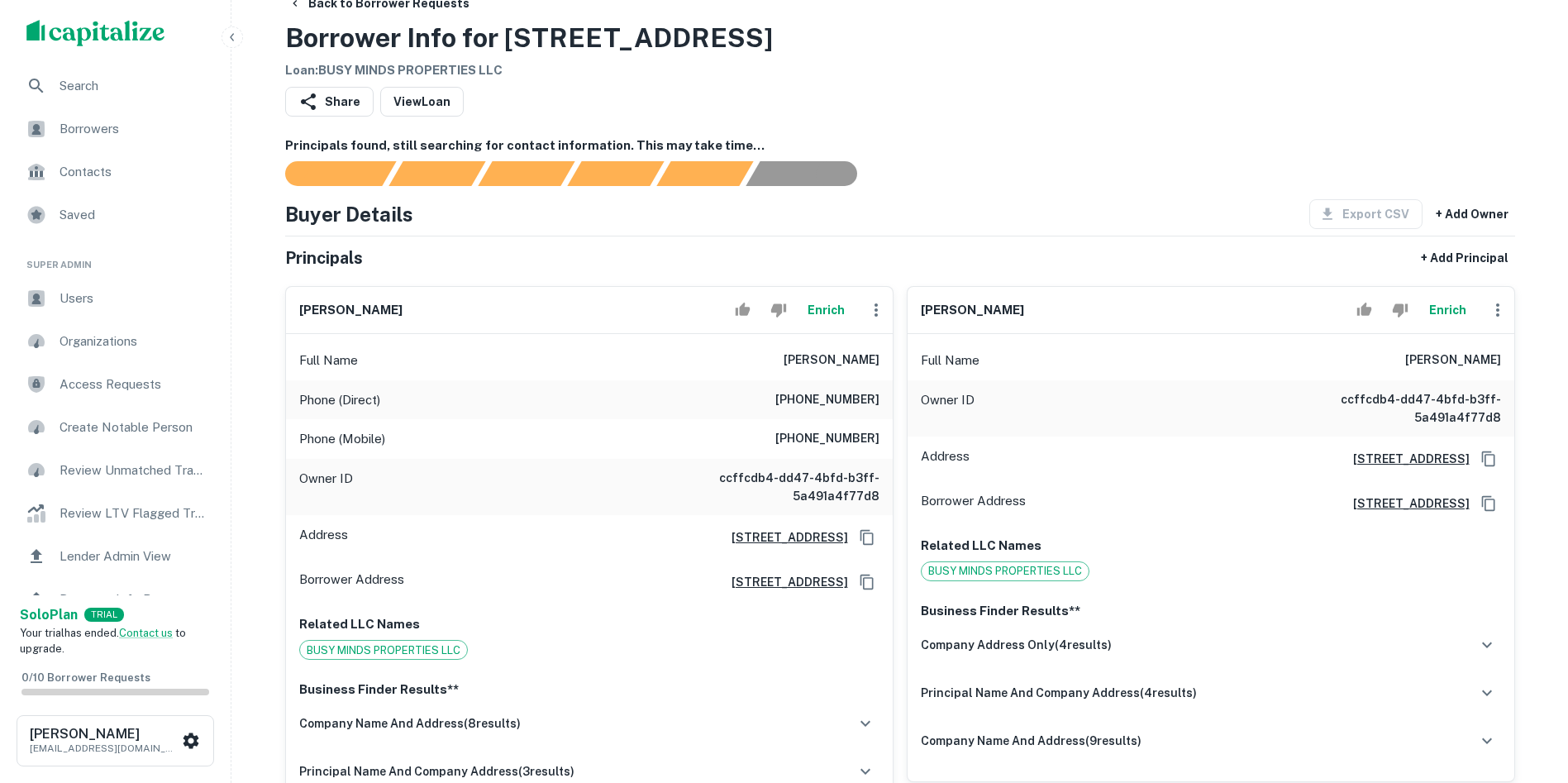
scroll to position [0, 0]
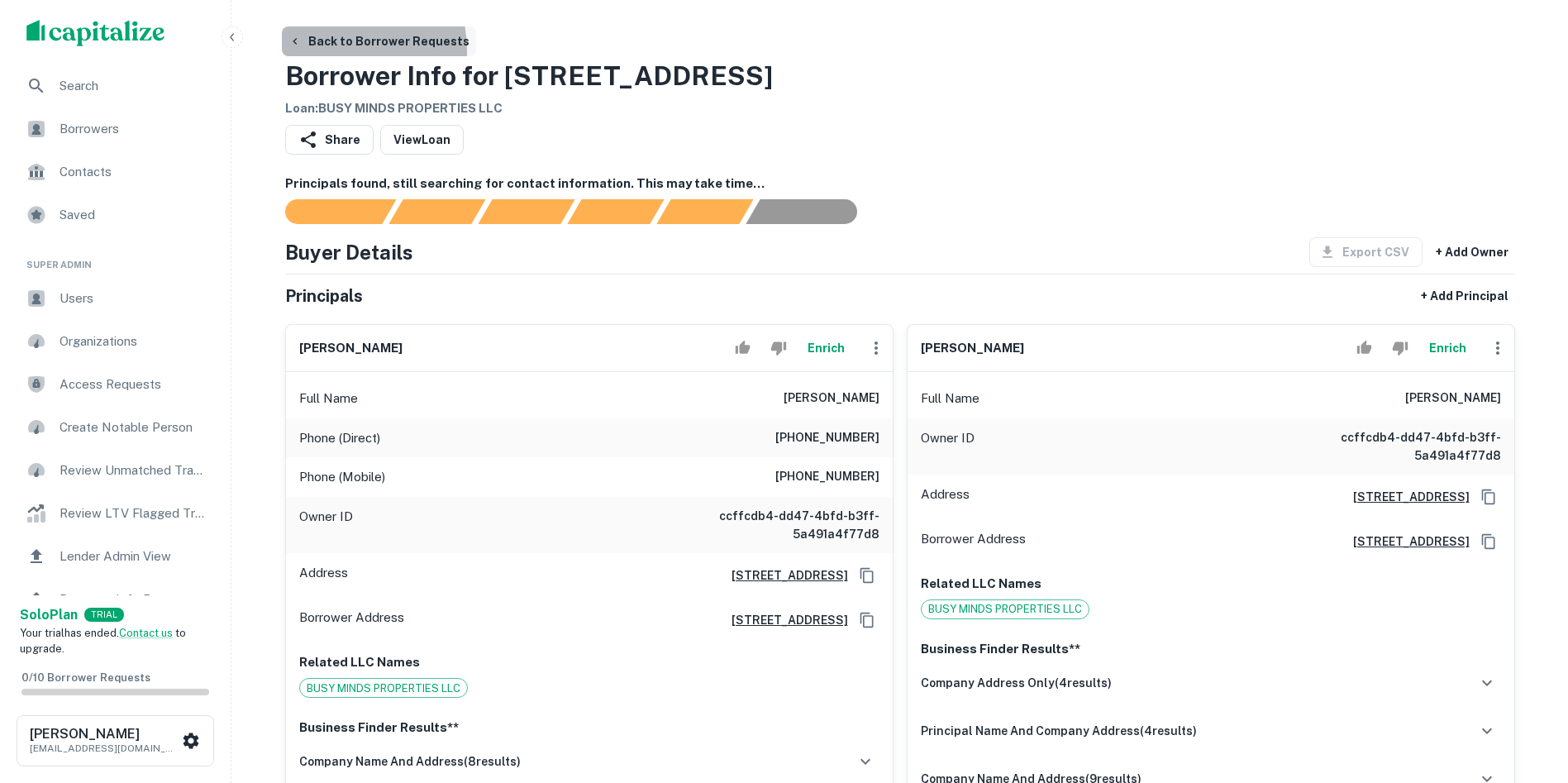
click at [321, 51] on button "Back to Borrower Requests" at bounding box center [379, 41] width 194 height 30
